Goal: Task Accomplishment & Management: Manage account settings

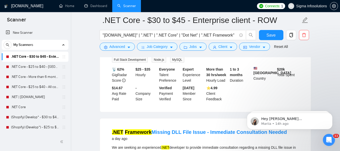
scroll to position [50, 0]
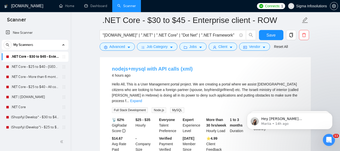
click at [153, 68] on link "nodejs+mysql with API calls (xml)" at bounding box center [152, 69] width 81 height 6
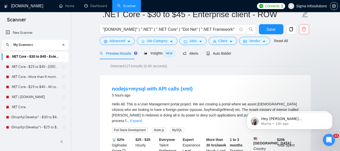
scroll to position [0, 0]
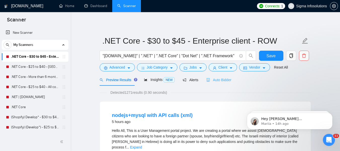
click at [215, 76] on div "Auto Bidder" at bounding box center [218, 80] width 25 height 12
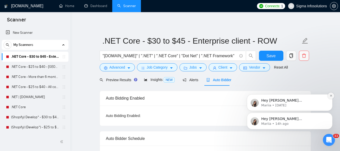
click at [328, 96] on button "Dismiss notification" at bounding box center [330, 95] width 7 height 7
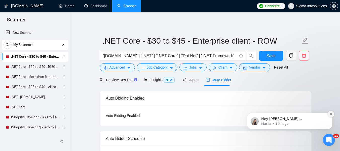
click at [329, 115] on icon "Dismiss notification" at bounding box center [330, 113] width 3 height 3
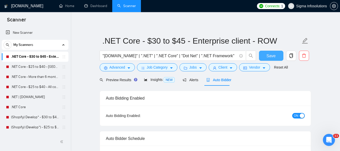
click at [270, 57] on span "Save" at bounding box center [270, 56] width 9 height 6
click at [24, 65] on link ".NET Core - $25 to $40 - [GEOGRAPHIC_DATA] and [GEOGRAPHIC_DATA]" at bounding box center [35, 67] width 48 height 10
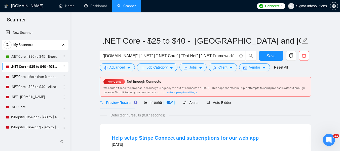
click at [26, 64] on link ".NET Core - $25 to $40 - [GEOGRAPHIC_DATA] and [GEOGRAPHIC_DATA]" at bounding box center [35, 67] width 48 height 10
click at [213, 101] on span "Auto Bidder" at bounding box center [218, 102] width 25 height 4
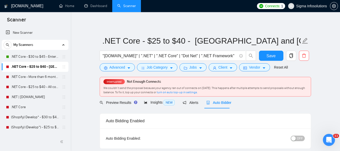
click at [296, 138] on button "OFF" at bounding box center [297, 138] width 14 height 6
click at [273, 56] on span "Save" at bounding box center [270, 56] width 9 height 6
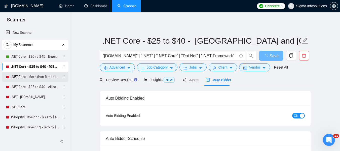
click at [21, 75] on link ".NET Core - More than 6 months of work" at bounding box center [35, 77] width 48 height 10
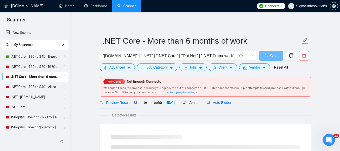
click at [216, 103] on span "Auto Bidder" at bounding box center [218, 102] width 25 height 4
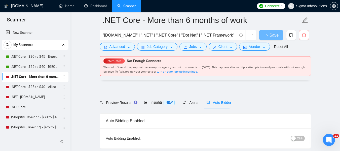
scroll to position [25, 0]
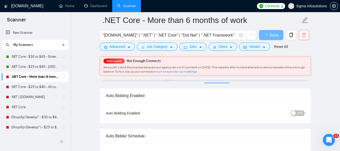
click at [298, 115] on span "OFF" at bounding box center [300, 113] width 6 height 6
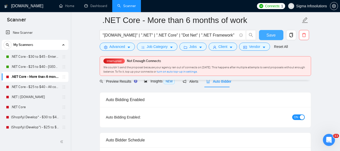
click at [274, 37] on span "Save" at bounding box center [270, 35] width 9 height 6
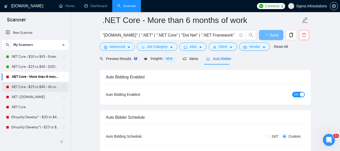
click at [19, 85] on link ".NET Core - $25 to $40 - All continents" at bounding box center [35, 87] width 48 height 10
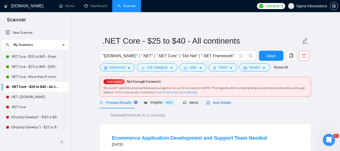
click at [221, 104] on span "Auto Bidder" at bounding box center [218, 102] width 25 height 4
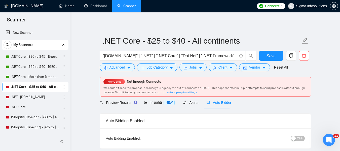
click at [298, 138] on span "OFF" at bounding box center [300, 138] width 6 height 6
click at [271, 55] on span "Save" at bounding box center [270, 56] width 9 height 6
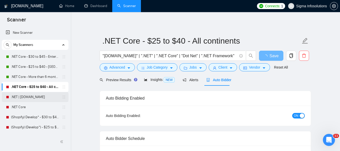
click at [23, 94] on link ".NET | [DOMAIN_NAME]" at bounding box center [35, 97] width 48 height 10
click at [20, 85] on link ".NET Core - $25 to $40 - All continents" at bounding box center [35, 87] width 48 height 10
click at [20, 98] on link ".NET | [DOMAIN_NAME]" at bounding box center [35, 97] width 48 height 10
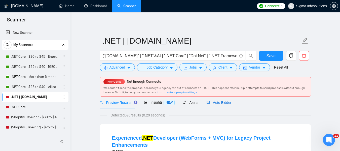
click at [220, 101] on span "Auto Bidder" at bounding box center [218, 102] width 25 height 4
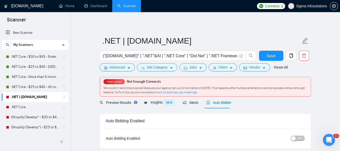
click at [299, 137] on span "OFF" at bounding box center [300, 138] width 6 height 6
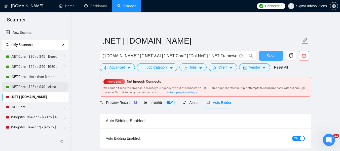
drag, startPoint x: 274, startPoint y: 53, endPoint x: 35, endPoint y: 86, distance: 241.1
click at [274, 53] on span "Save" at bounding box center [270, 56] width 9 height 6
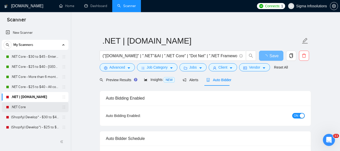
click at [26, 105] on link ".NET Core" at bounding box center [35, 107] width 48 height 10
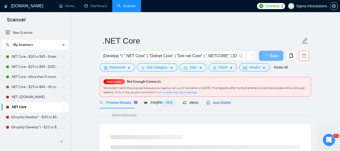
click at [219, 102] on span "Auto Bidder" at bounding box center [218, 102] width 25 height 4
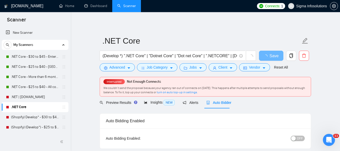
click at [300, 138] on span "OFF" at bounding box center [300, 138] width 6 height 6
click at [273, 56] on span "Save" at bounding box center [270, 56] width 9 height 6
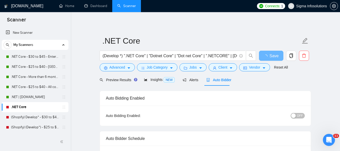
click at [294, 114] on div "button" at bounding box center [293, 115] width 5 height 5
click at [273, 54] on span "Save" at bounding box center [270, 56] width 9 height 6
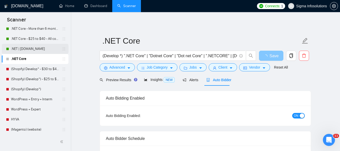
scroll to position [50, 0]
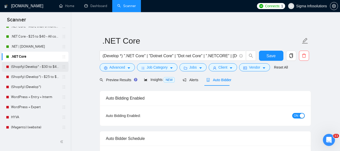
click at [28, 66] on link "(Shopify) Develop* - $30 to $45 Enterprise" at bounding box center [35, 67] width 48 height 10
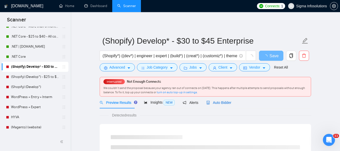
click at [214, 103] on span "Auto Bidder" at bounding box center [218, 102] width 25 height 4
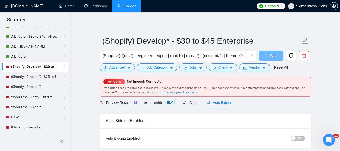
click at [297, 138] on span "OFF" at bounding box center [300, 138] width 6 height 6
click at [275, 57] on button "Save" at bounding box center [271, 56] width 24 height 10
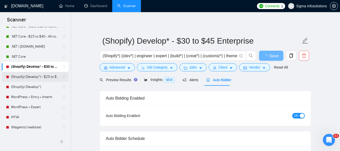
click at [31, 76] on link "(Shopify) (Develop*) - $25 to $40 - [GEOGRAPHIC_DATA] and Ocenia" at bounding box center [35, 77] width 48 height 10
click at [33, 79] on link "(Shopify) (Develop*) - $25 to $40 - [GEOGRAPHIC_DATA] and Ocenia" at bounding box center [35, 77] width 48 height 10
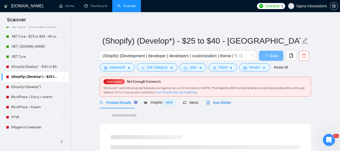
click at [214, 101] on span "Auto Bidder" at bounding box center [218, 102] width 25 height 4
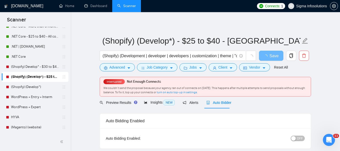
click at [298, 137] on span "OFF" at bounding box center [300, 138] width 6 height 6
click at [295, 138] on div "button" at bounding box center [293, 138] width 5 height 5
click at [271, 54] on span "Save" at bounding box center [270, 56] width 9 height 6
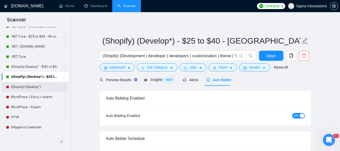
click at [31, 88] on link "(Shopify) (Develop*)" at bounding box center [35, 87] width 48 height 10
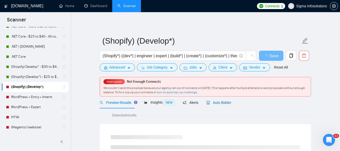
click at [221, 103] on span "Auto Bidder" at bounding box center [218, 102] width 25 height 4
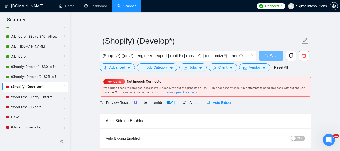
click at [298, 136] on span "OFF" at bounding box center [300, 138] width 6 height 6
click at [272, 56] on span "Save" at bounding box center [270, 56] width 9 height 6
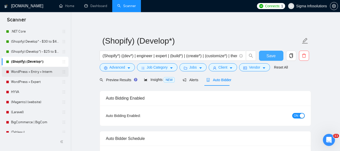
scroll to position [101, 0]
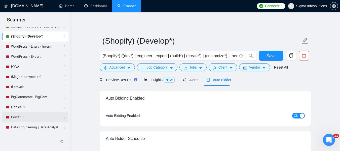
drag, startPoint x: 23, startPoint y: 117, endPoint x: 40, endPoint y: 113, distance: 18.0
click at [23, 117] on link "Power BI" at bounding box center [35, 117] width 48 height 10
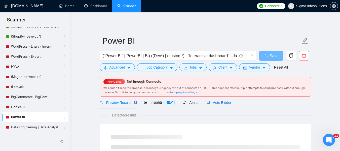
click at [222, 102] on span "Auto Bidder" at bounding box center [218, 102] width 25 height 4
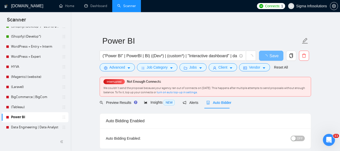
radio input "false"
radio input "true"
click at [298, 138] on span "OFF" at bounding box center [300, 138] width 6 height 6
click at [269, 55] on span "Save" at bounding box center [270, 56] width 9 height 6
